Goal: Information Seeking & Learning: Learn about a topic

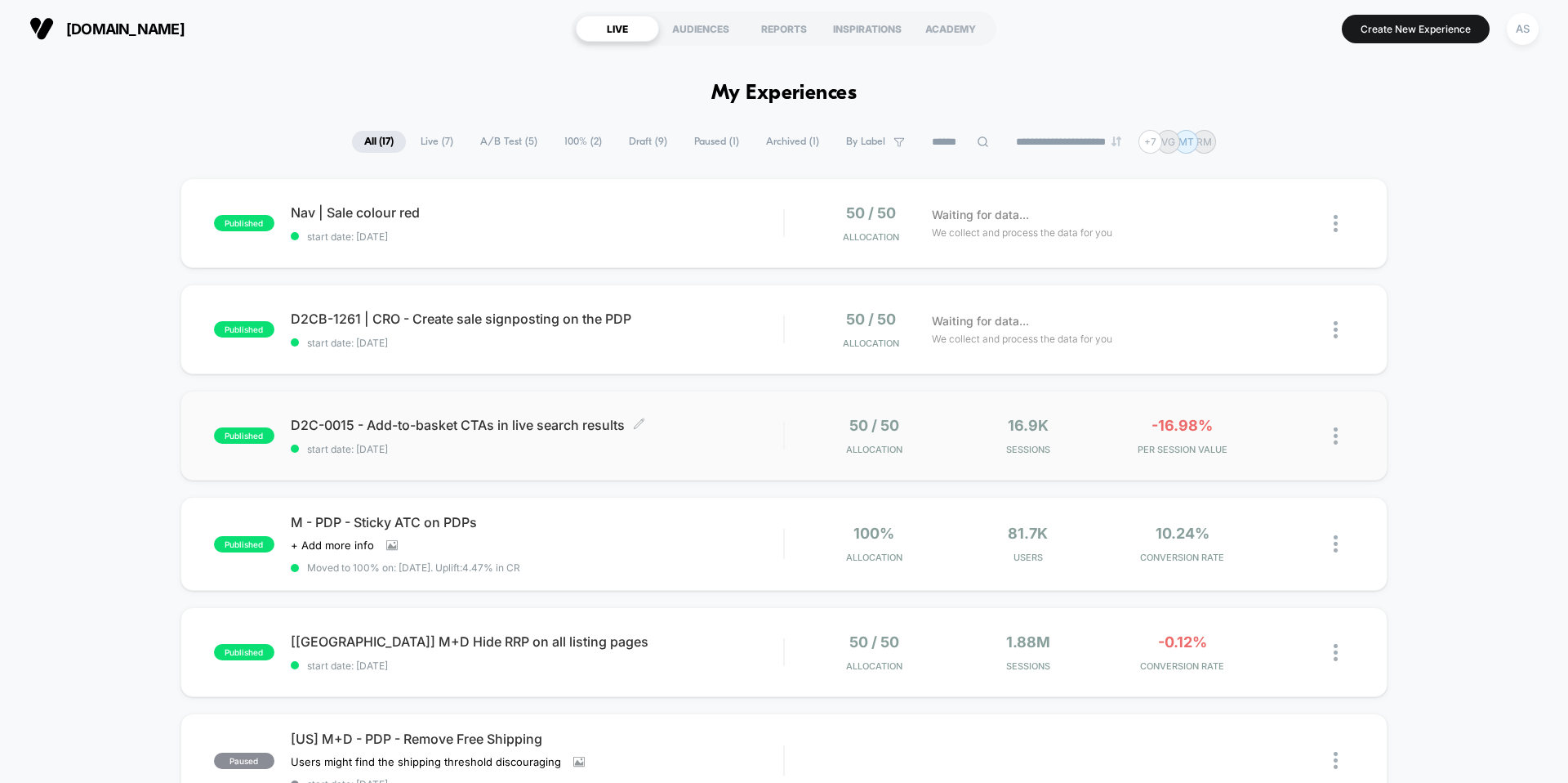
click at [650, 440] on div "D2C-0015 - Add-to-basket CTAs in live search results Click to edit experience d…" at bounding box center [536, 436] width 492 height 38
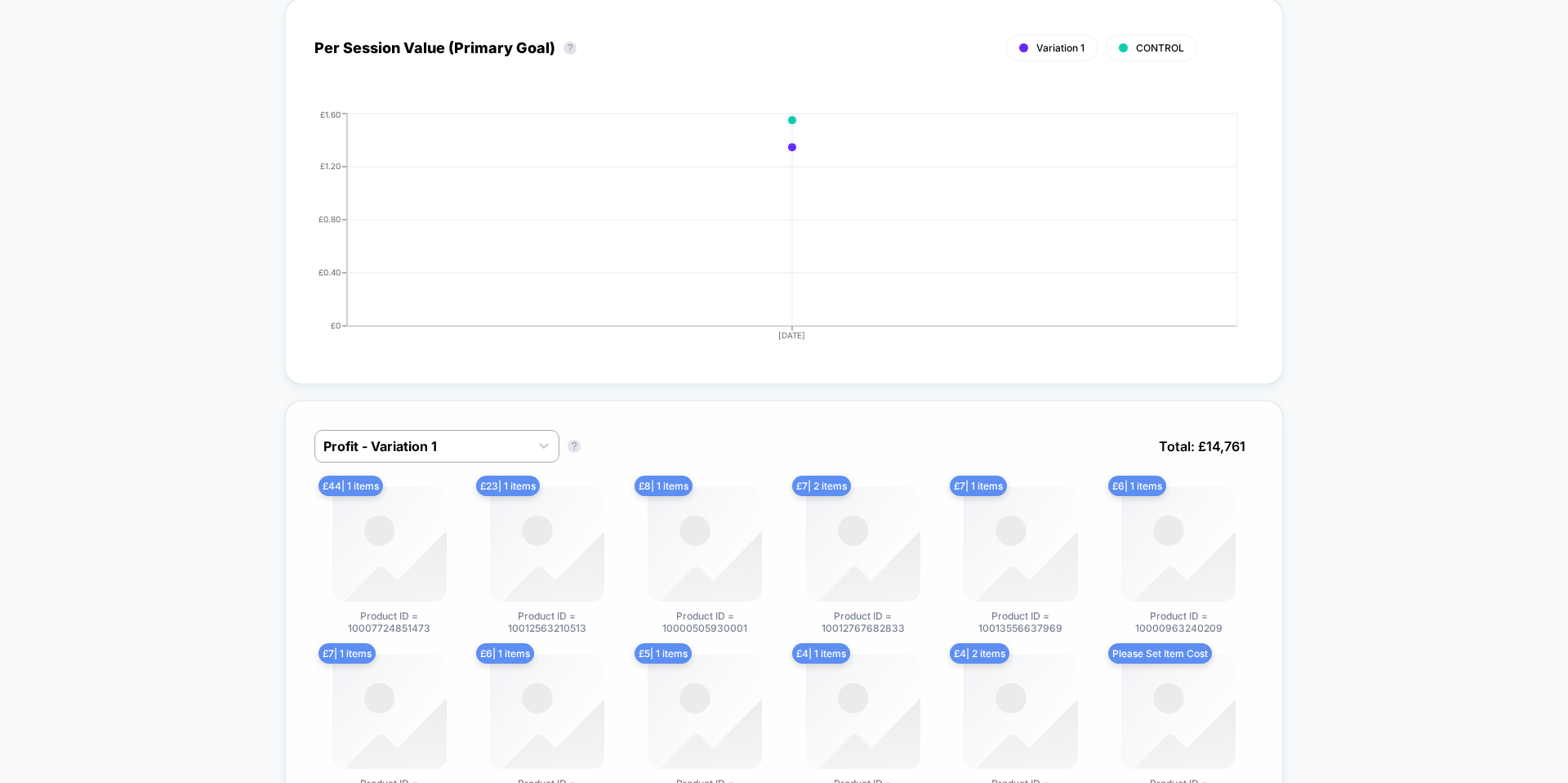
scroll to position [1062, 0]
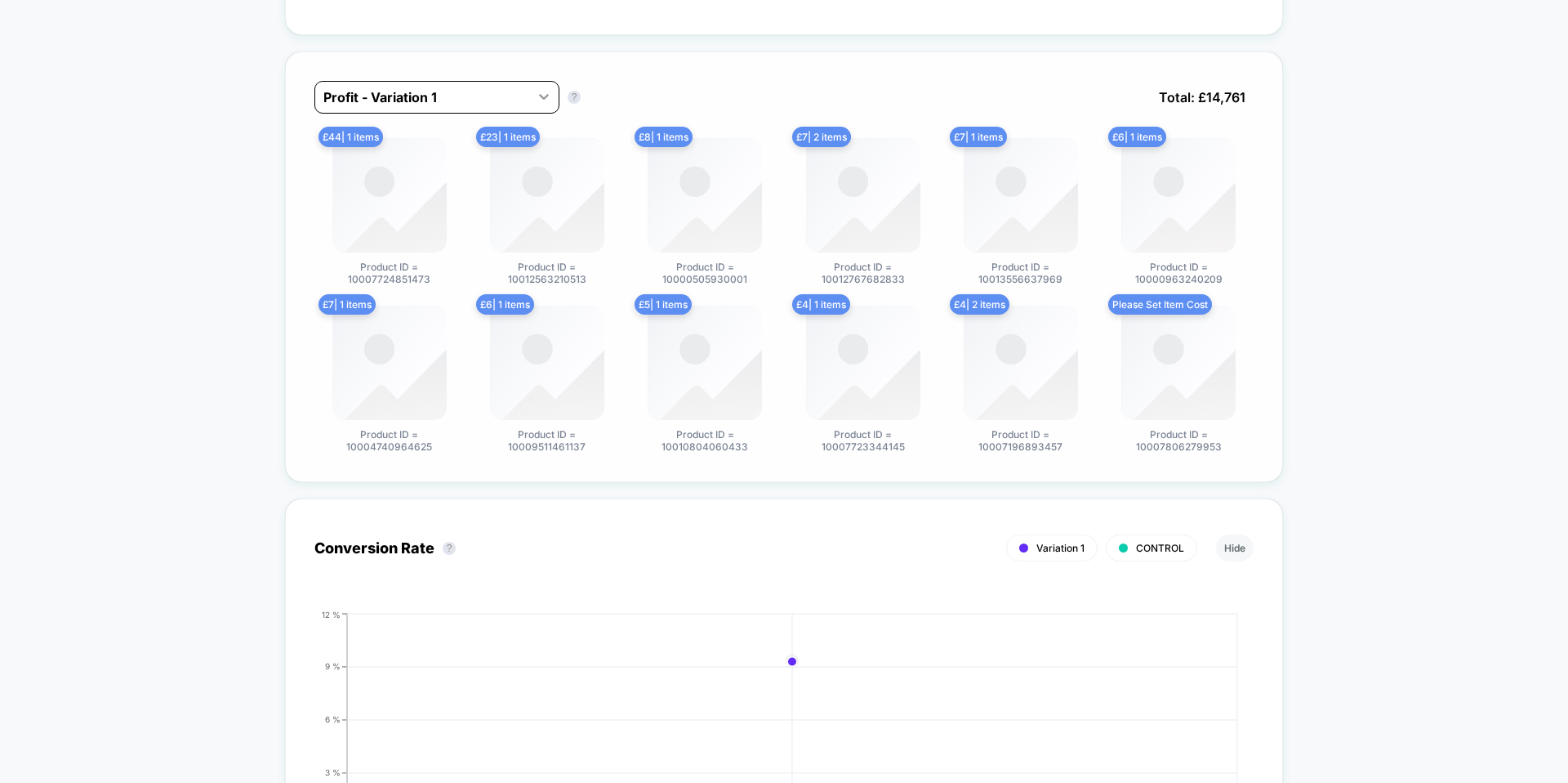
click at [534, 85] on div at bounding box center [544, 96] width 29 height 29
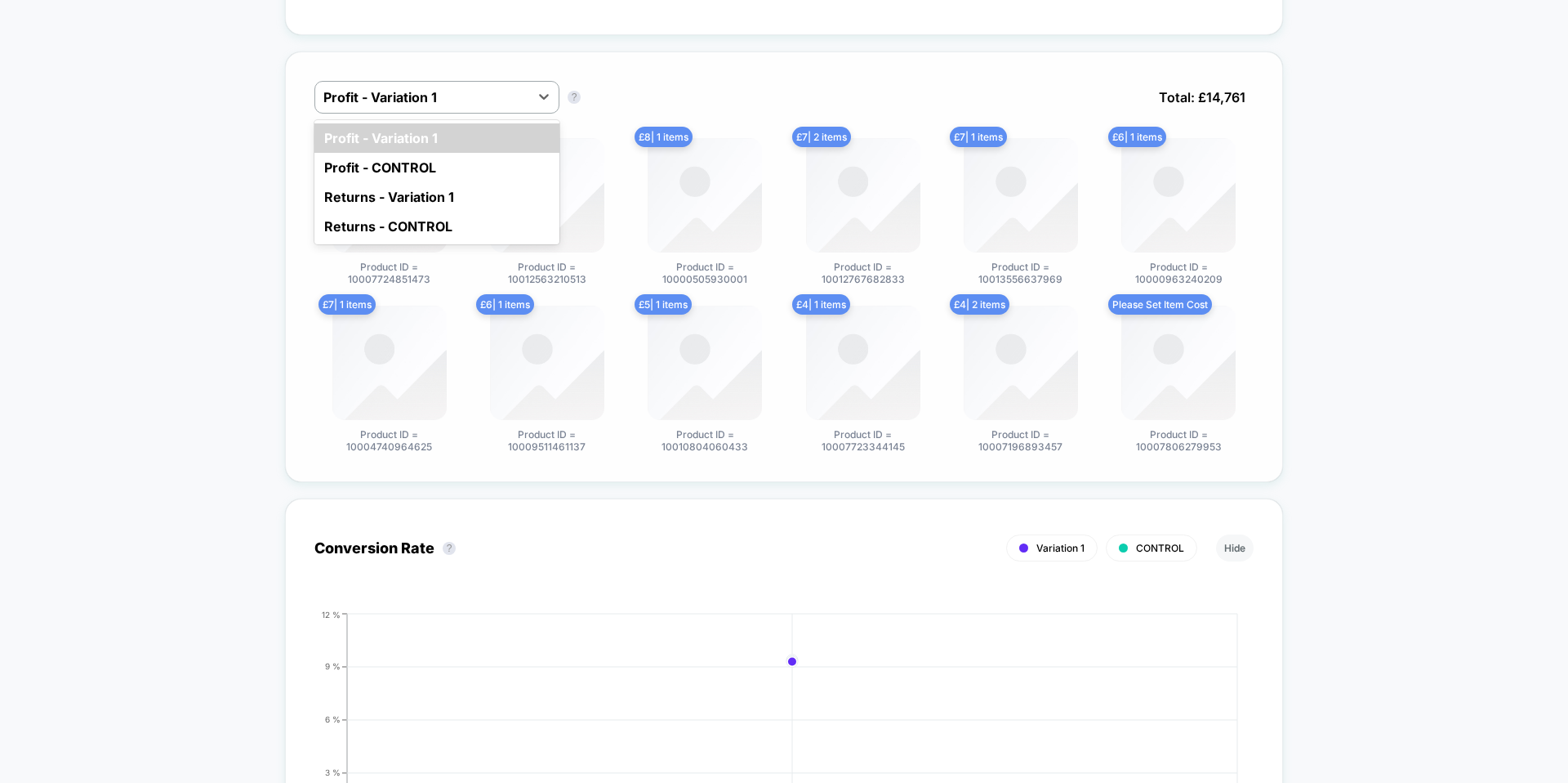
click at [743, 67] on div "option Profit - Variation 1 focused, 1 of 4. 4 results available. Use Up and Do…" at bounding box center [784, 267] width 998 height 431
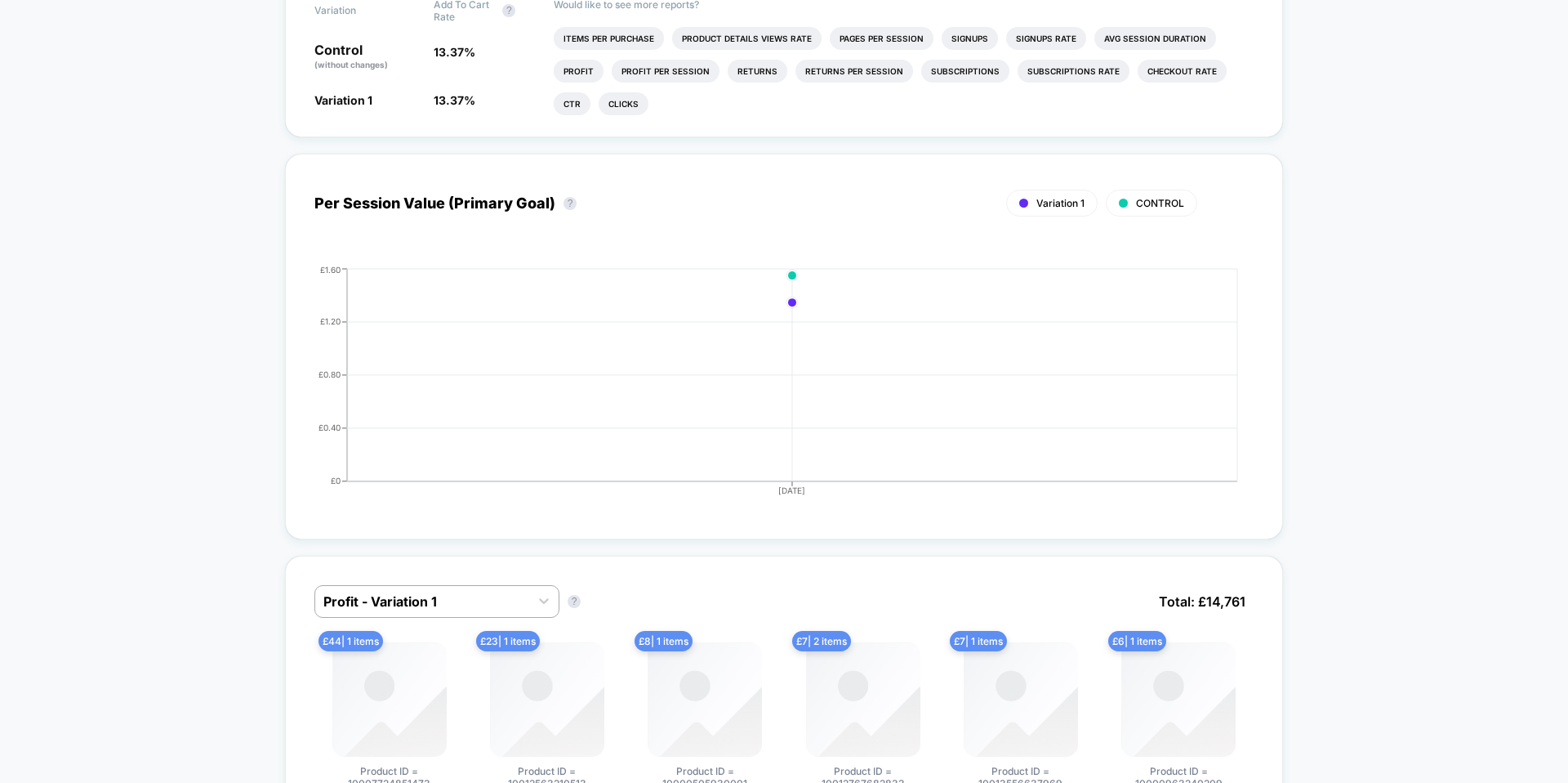
scroll to position [0, 0]
